Goal: Task Accomplishment & Management: Use online tool/utility

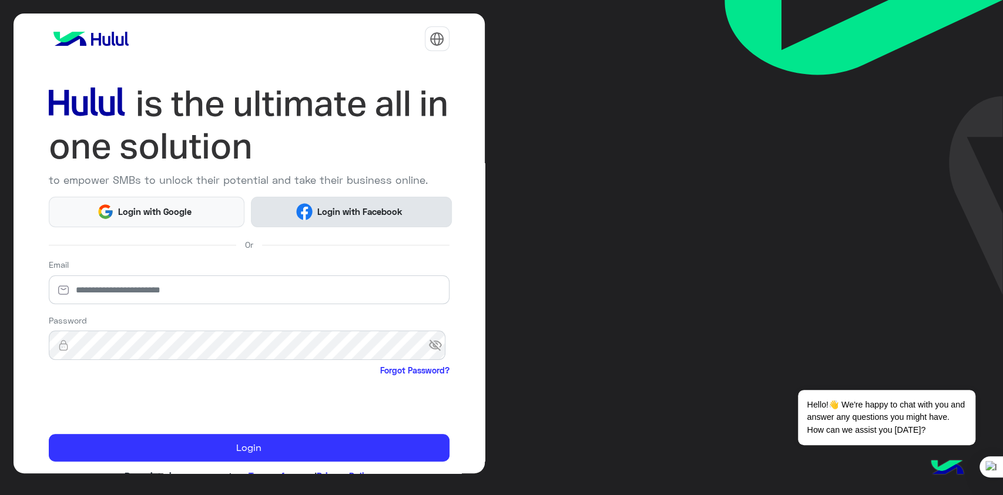
click at [372, 205] on span "Login with Facebook" at bounding box center [360, 212] width 94 height 14
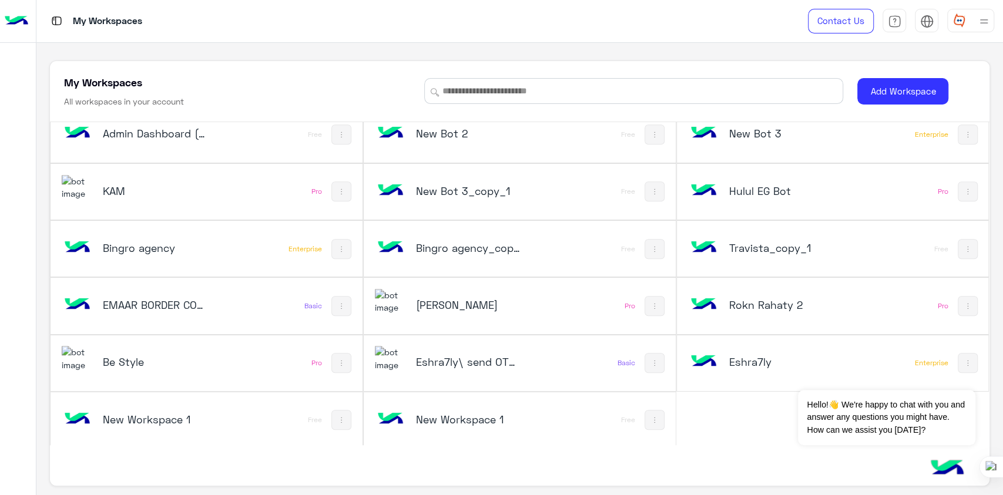
scroll to position [589, 0]
click at [446, 297] on h5 "[PERSON_NAME]" at bounding box center [468, 304] width 105 height 14
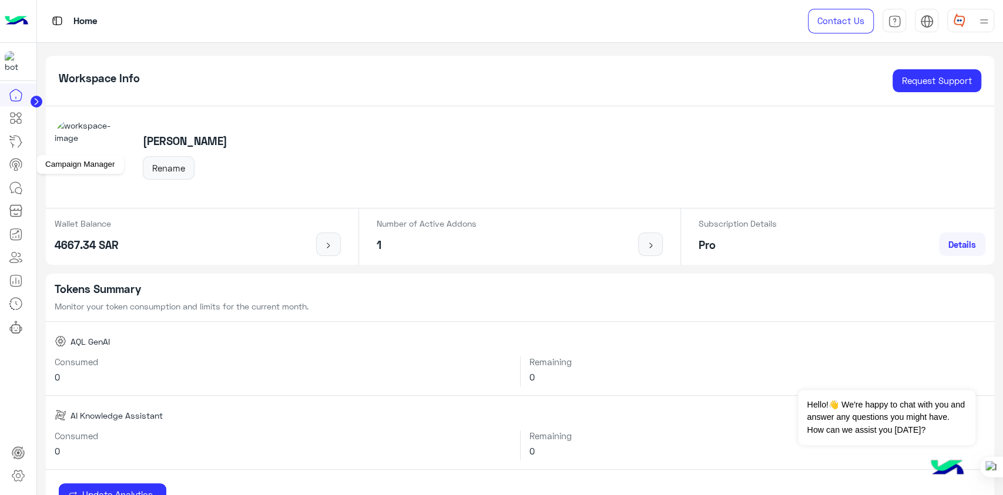
click at [18, 162] on icon at bounding box center [15, 164] width 7 height 6
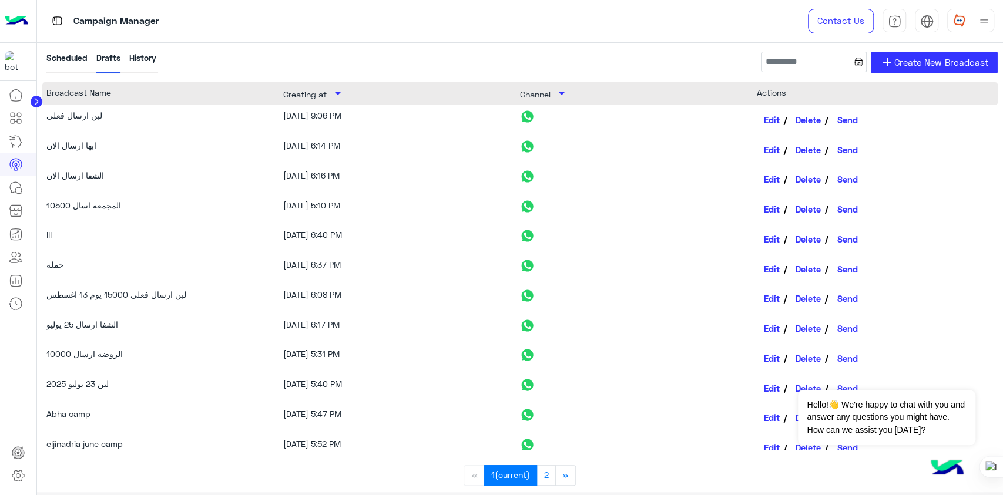
click at [131, 54] on div "History" at bounding box center [142, 63] width 27 height 22
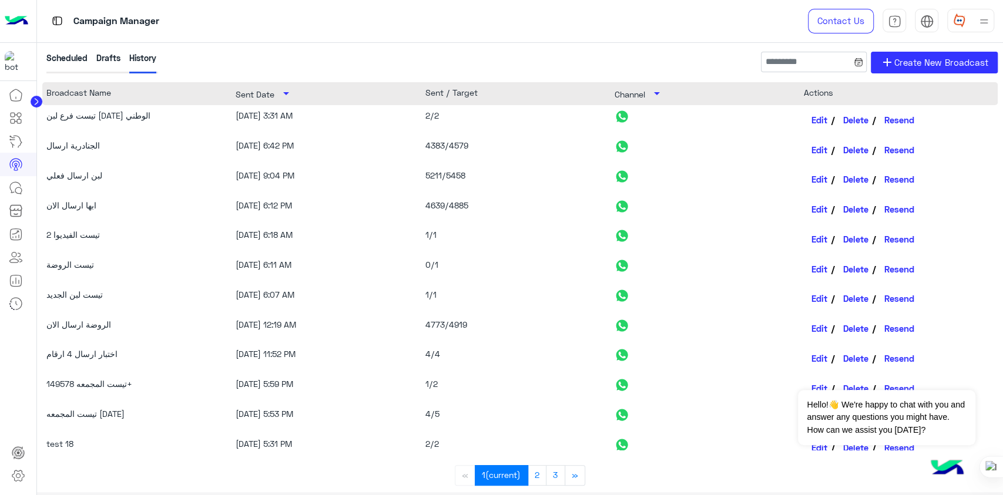
scroll to position [78, 0]
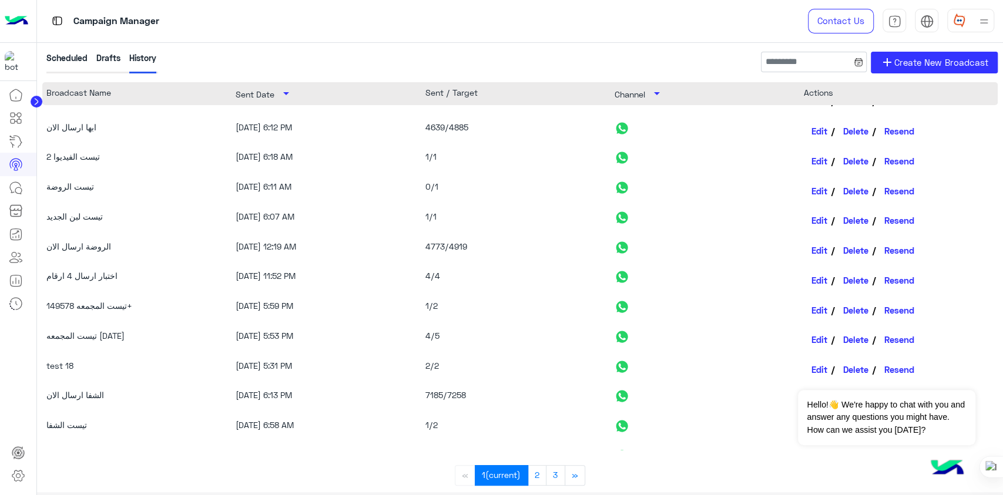
click at [36, 103] on icon at bounding box center [36, 102] width 3 height 6
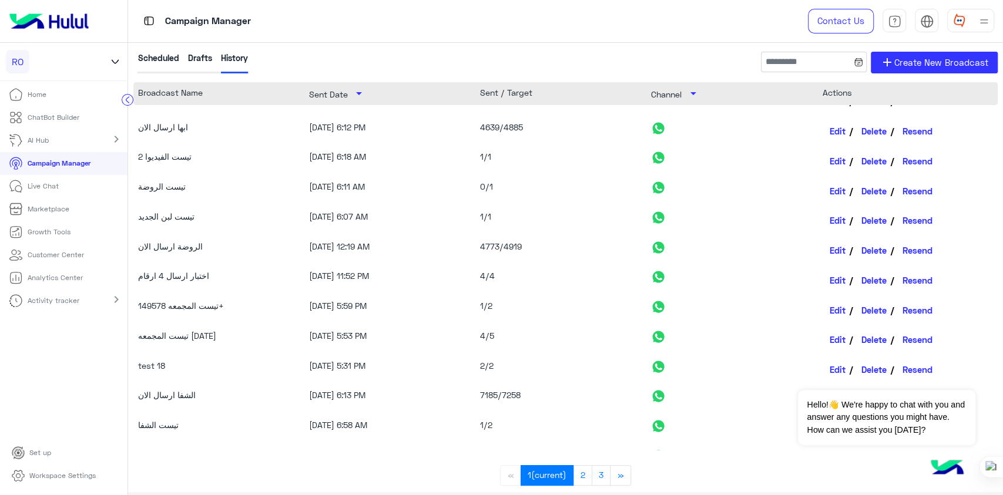
click at [46, 119] on p "ChatBot Builder" at bounding box center [54, 117] width 52 height 11
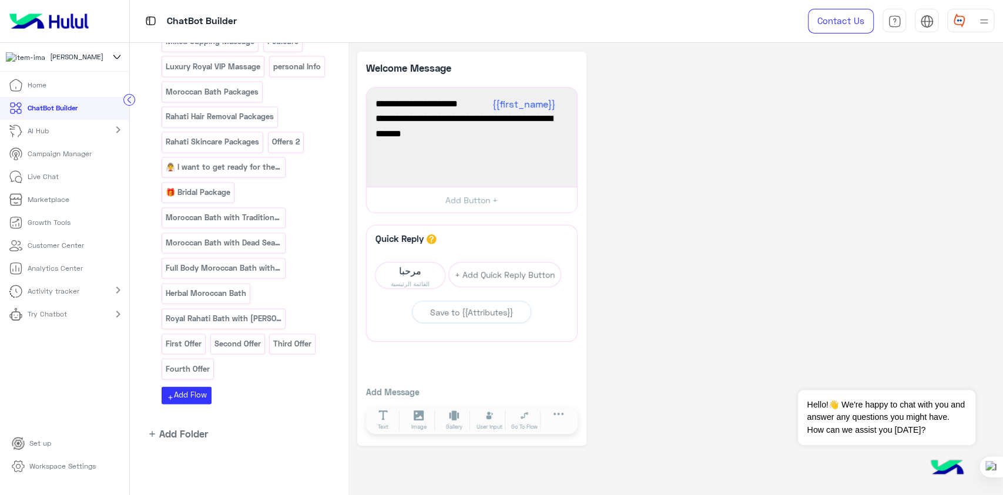
scroll to position [1157, 0]
